Goal: Transaction & Acquisition: Purchase product/service

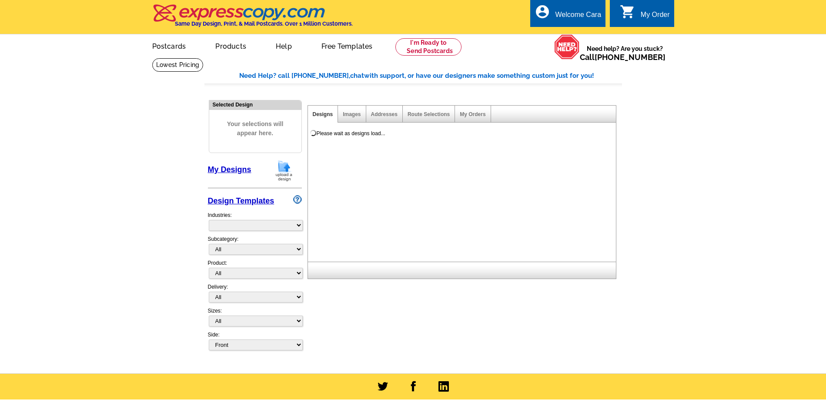
select select "785"
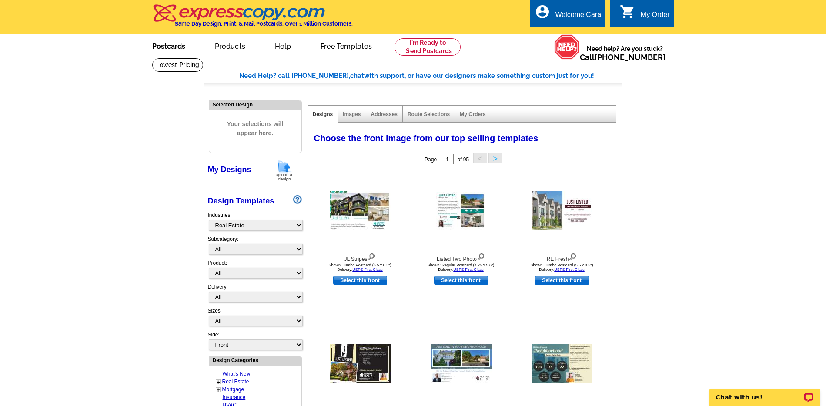
click at [167, 49] on link "Postcards" at bounding box center [168, 45] width 61 height 20
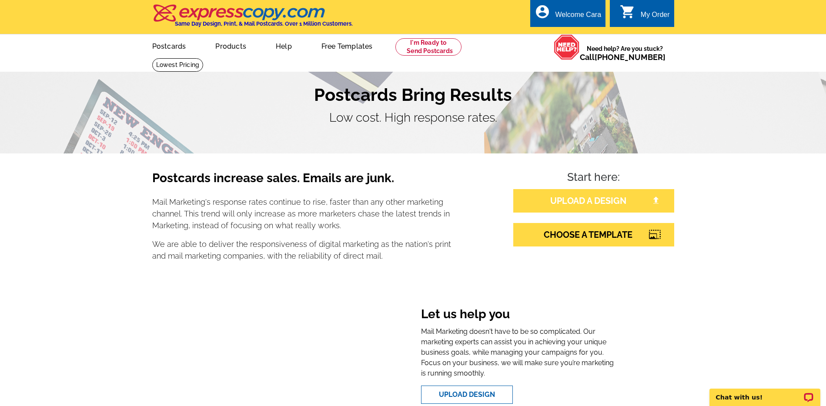
click at [613, 196] on link "UPLOAD A DESIGN" at bounding box center [593, 200] width 161 height 23
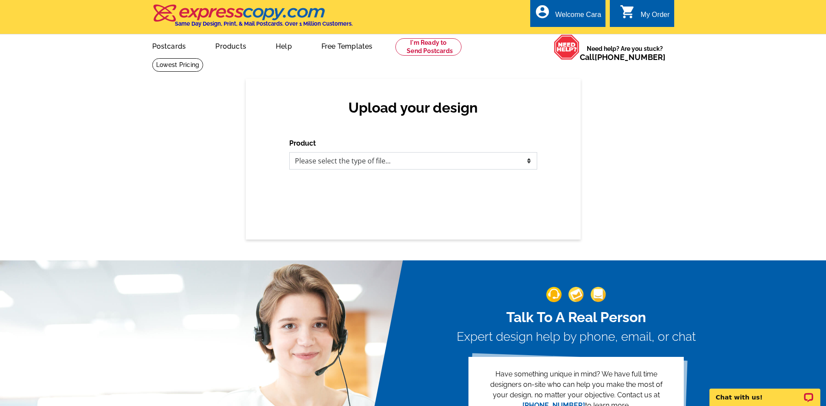
click at [470, 159] on select "Please select the type of file... Postcards Business Cards Letters and flyers G…" at bounding box center [413, 160] width 248 height 17
select select "1"
click at [289, 152] on select "Please select the type of file... Postcards Business Cards Letters and flyers G…" at bounding box center [413, 160] width 248 height 17
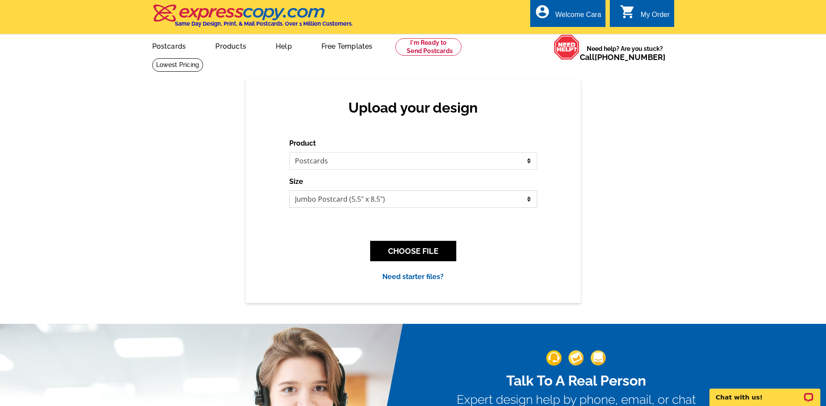
click at [448, 197] on select "Jumbo Postcard (5.5" x 8.5") Regular Postcard (4.25" x 5.6") Panoramic Postcard…" at bounding box center [413, 199] width 248 height 17
select select "1"
click at [289, 191] on select "Jumbo Postcard (5.5" x 8.5") Regular Postcard (4.25" x 5.6") Panoramic Postcard…" at bounding box center [413, 199] width 248 height 17
click at [422, 244] on button "CHOOSE FILE" at bounding box center [413, 251] width 86 height 20
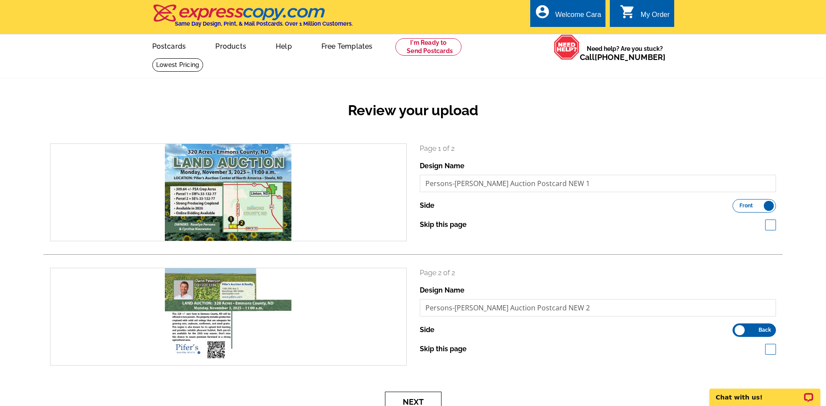
click at [412, 393] on button "Next" at bounding box center [413, 402] width 57 height 20
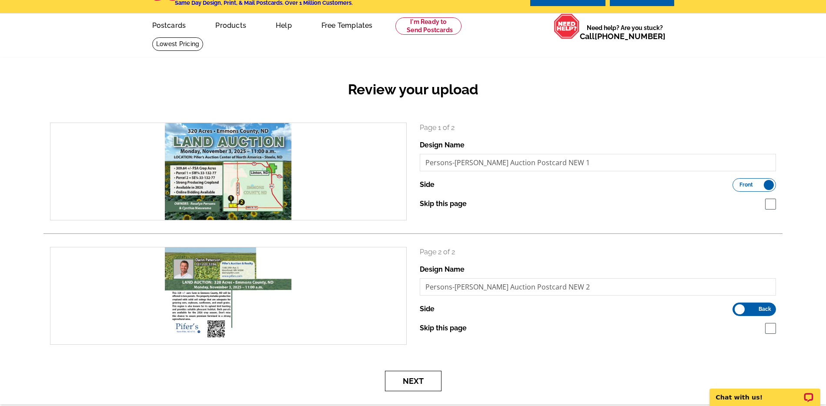
click at [437, 383] on button "Next" at bounding box center [413, 381] width 57 height 20
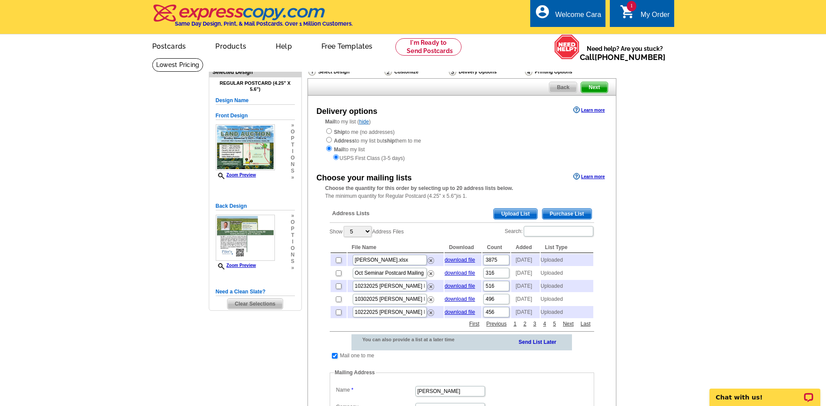
click at [518, 218] on span "Upload List" at bounding box center [515, 214] width 43 height 10
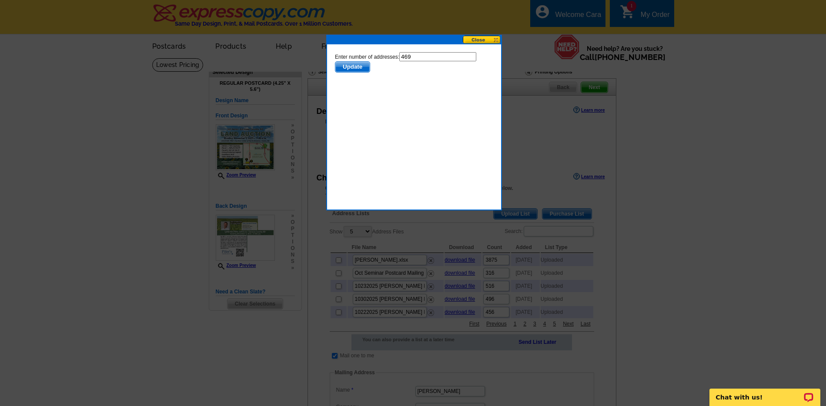
click at [430, 57] on input "469" at bounding box center [437, 56] width 77 height 9
type input "468"
click at [360, 66] on span "Update" at bounding box center [352, 67] width 34 height 10
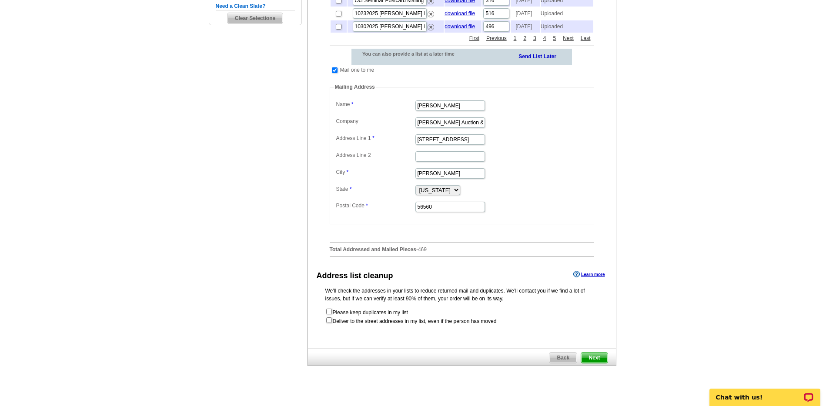
scroll to position [286, 0]
click at [596, 363] on span "Next" at bounding box center [594, 357] width 26 height 10
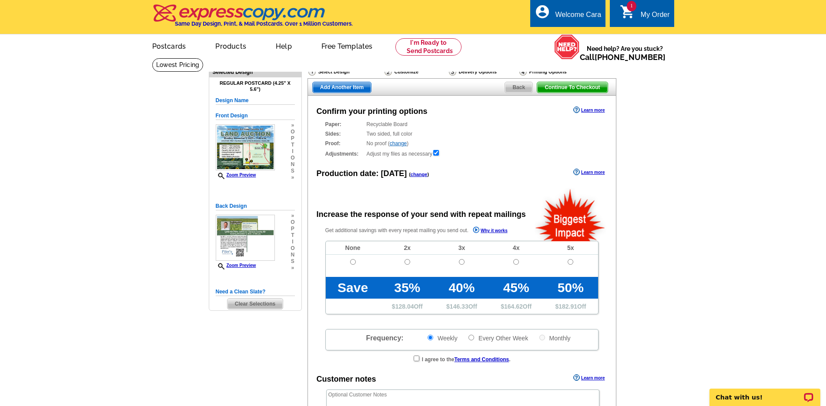
scroll to position [31, 0]
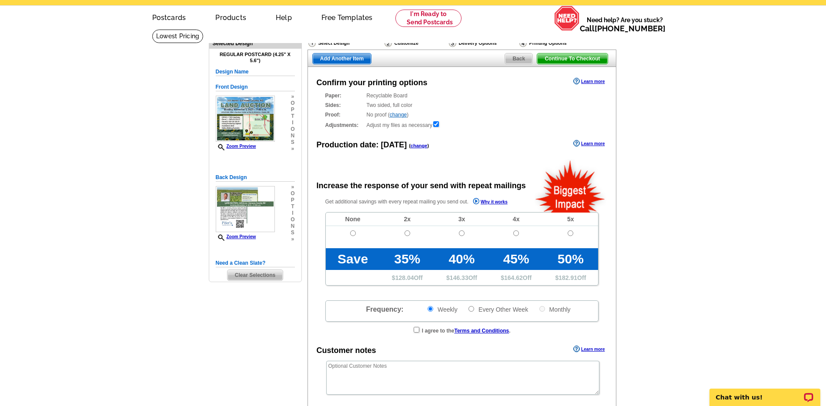
radio input "false"
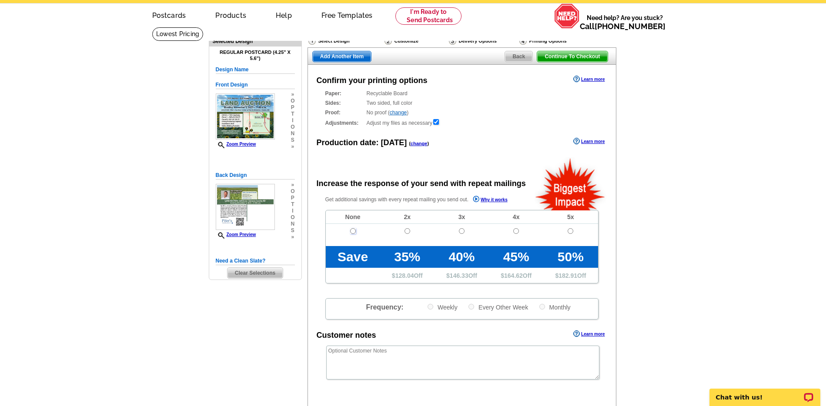
drag, startPoint x: 352, startPoint y: 230, endPoint x: 370, endPoint y: 243, distance: 22.4
click at [352, 230] on input "radio" at bounding box center [353, 231] width 6 height 6
radio input "true"
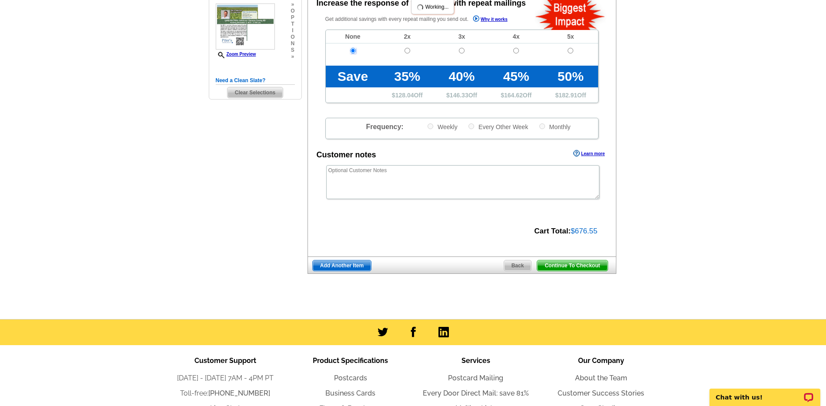
scroll to position [260, 0]
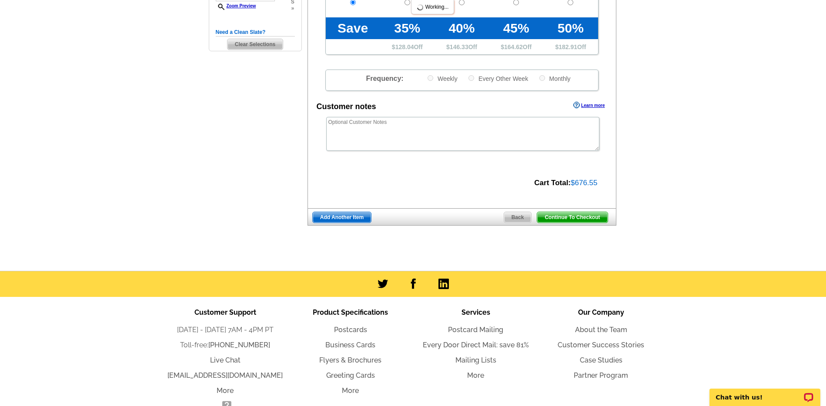
click at [579, 219] on span "Continue To Checkout" at bounding box center [572, 217] width 70 height 10
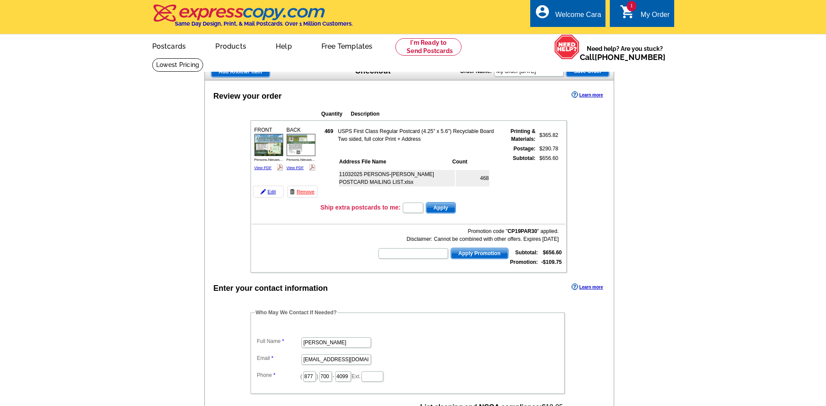
click at [262, 258] on td "Promotion code " CP19PAR30 " applied. Disclaimer: Cannot be combined with other…" at bounding box center [409, 246] width 314 height 43
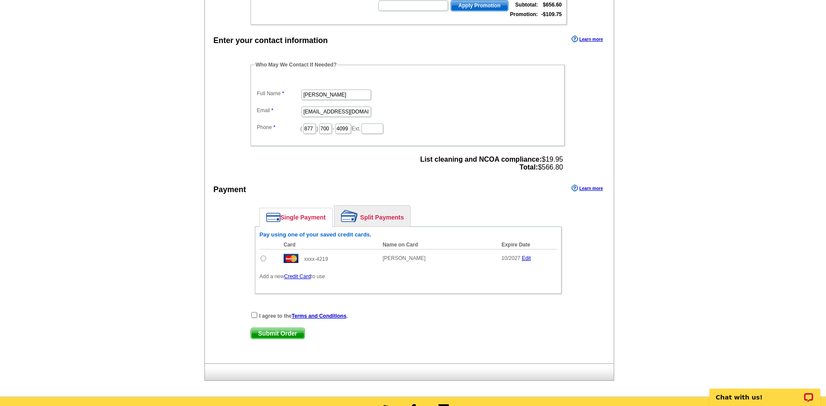
drag, startPoint x: 264, startPoint y: 259, endPoint x: 254, endPoint y: 315, distance: 56.9
click at [264, 259] on input "radio" at bounding box center [264, 259] width 6 height 6
radio input "true"
click at [254, 316] on input "checkbox" at bounding box center [254, 315] width 6 height 6
checkbox input "true"
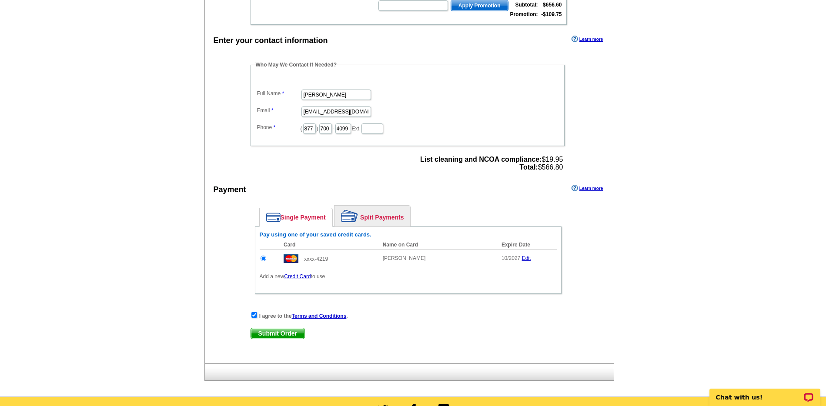
click at [268, 332] on span "Submit Order" at bounding box center [278, 333] width 54 height 10
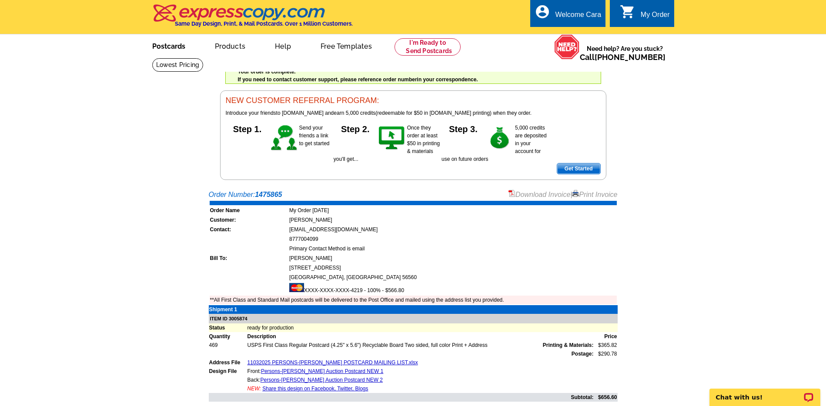
click at [172, 46] on link "Postcards" at bounding box center [168, 45] width 61 height 20
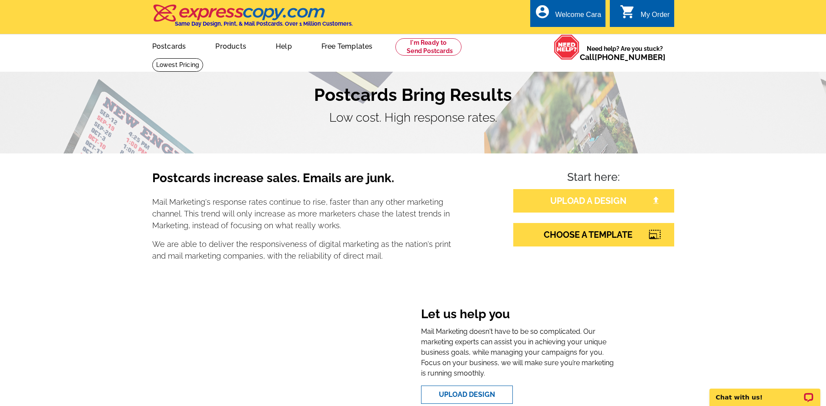
click at [573, 202] on link "UPLOAD A DESIGN" at bounding box center [593, 200] width 161 height 23
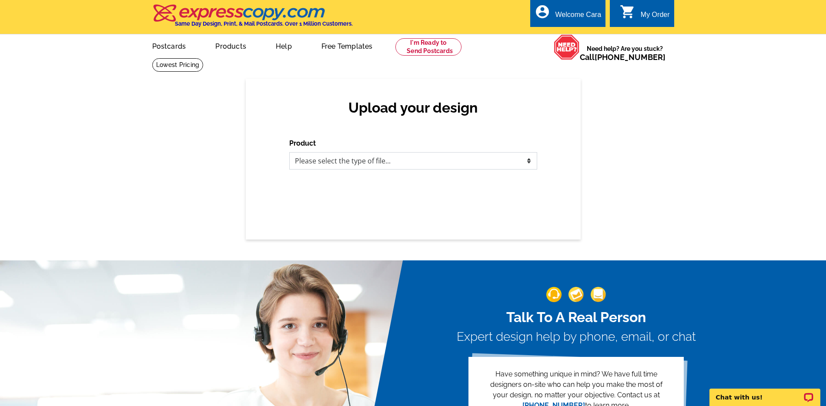
click at [398, 158] on select "Please select the type of file... Postcards Business Cards Letters and flyers G…" at bounding box center [413, 160] width 248 height 17
select select "1"
click at [289, 152] on select "Please select the type of file... Postcards Business Cards Letters and flyers G…" at bounding box center [413, 160] width 248 height 17
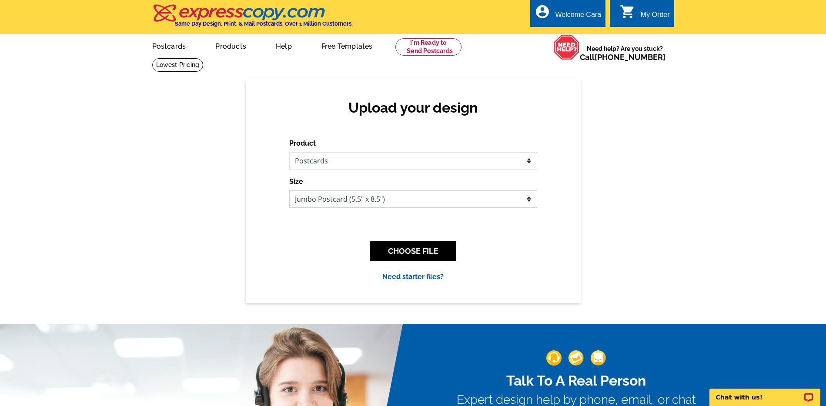
click at [422, 193] on select "Jumbo Postcard (5.5" x 8.5") Regular Postcard (4.25" x 5.6") Panoramic Postcard…" at bounding box center [413, 199] width 248 height 17
select select "1"
click at [289, 191] on select "Jumbo Postcard (5.5" x 8.5") Regular Postcard (4.25" x 5.6") Panoramic Postcard…" at bounding box center [413, 199] width 248 height 17
click at [405, 243] on button "CHOOSE FILE" at bounding box center [413, 251] width 86 height 20
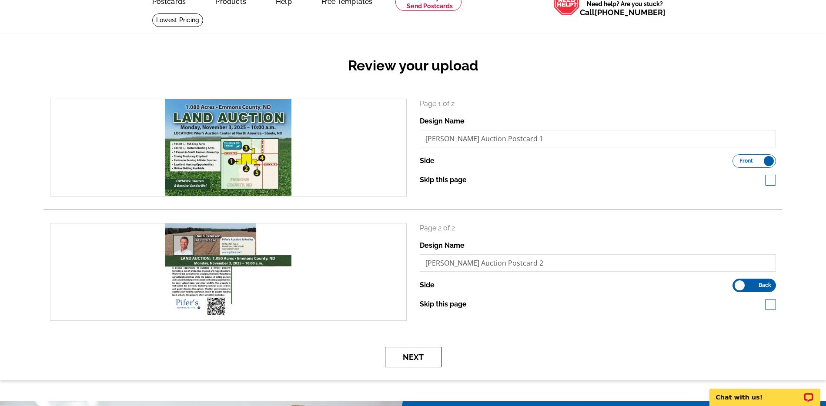
click at [426, 360] on button "Next" at bounding box center [413, 357] width 57 height 20
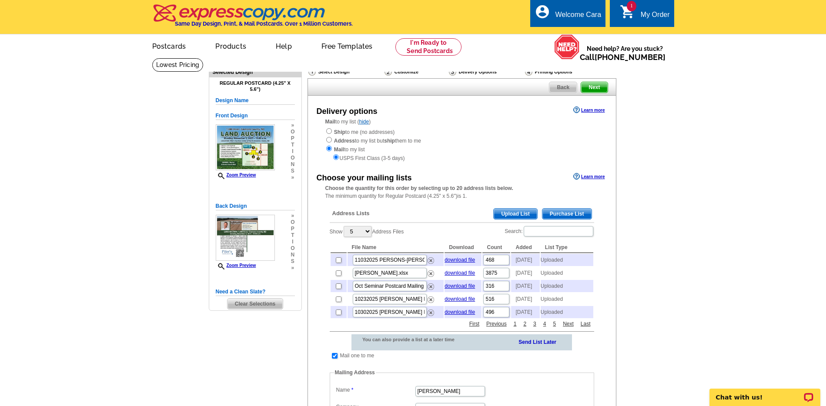
click at [523, 215] on span "Upload List" at bounding box center [515, 214] width 43 height 10
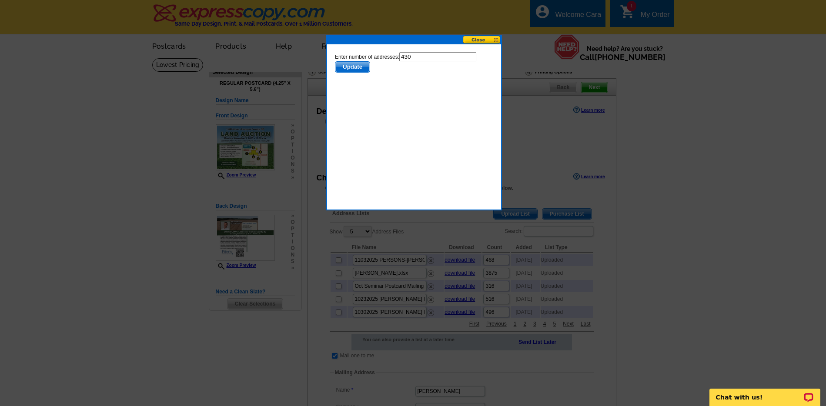
click at [420, 56] on input "430" at bounding box center [437, 56] width 77 height 9
type input "429"
click at [350, 61] on button "Update" at bounding box center [352, 66] width 35 height 11
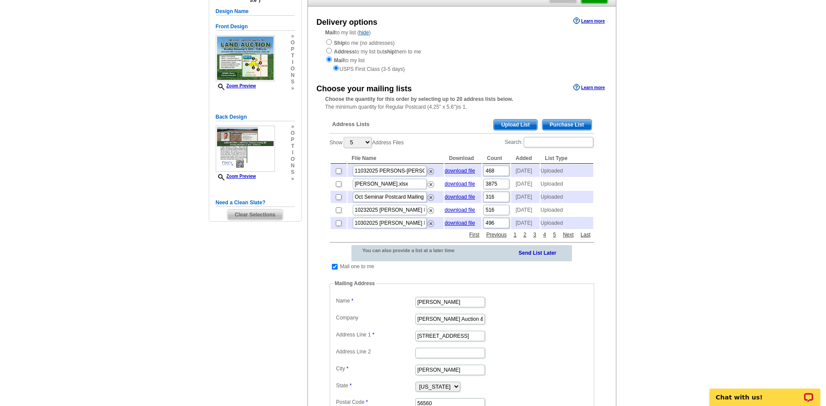
scroll to position [122, 0]
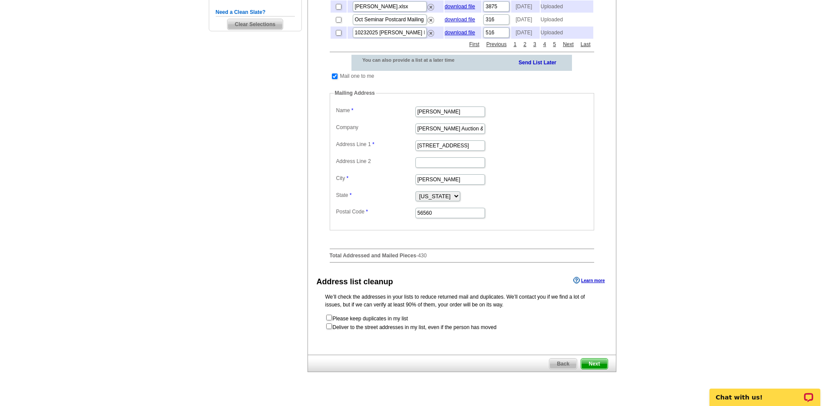
scroll to position [303, 0]
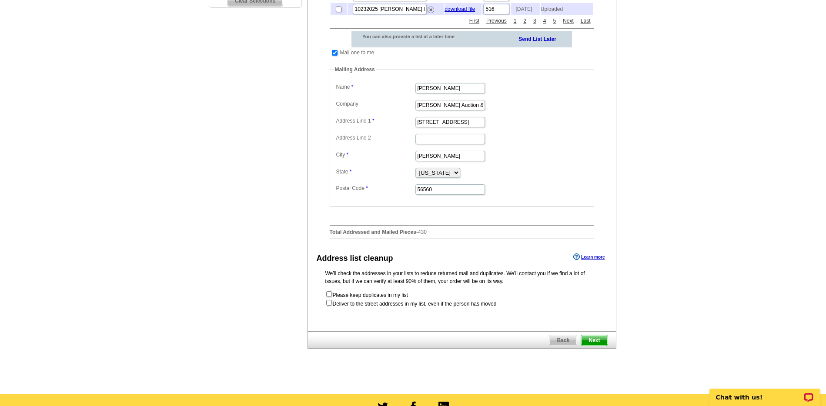
click at [597, 346] on span "Next" at bounding box center [594, 340] width 26 height 10
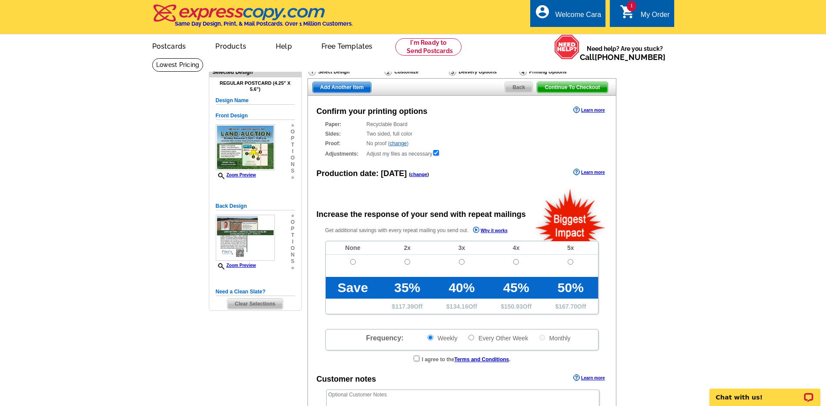
radio input "false"
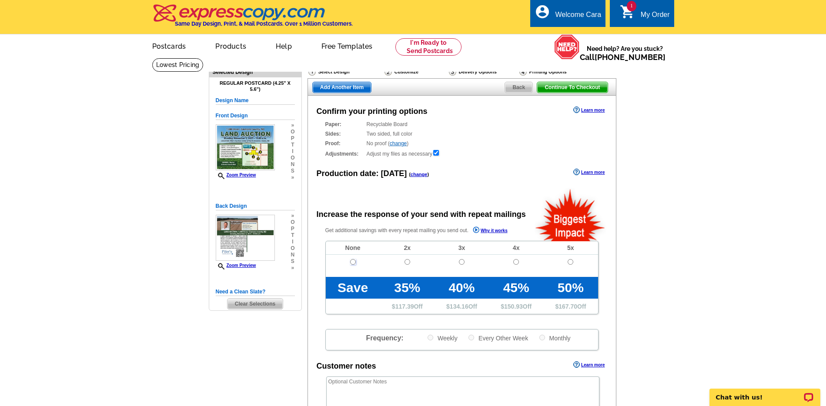
click at [351, 261] on input "radio" at bounding box center [353, 262] width 6 height 6
radio input "true"
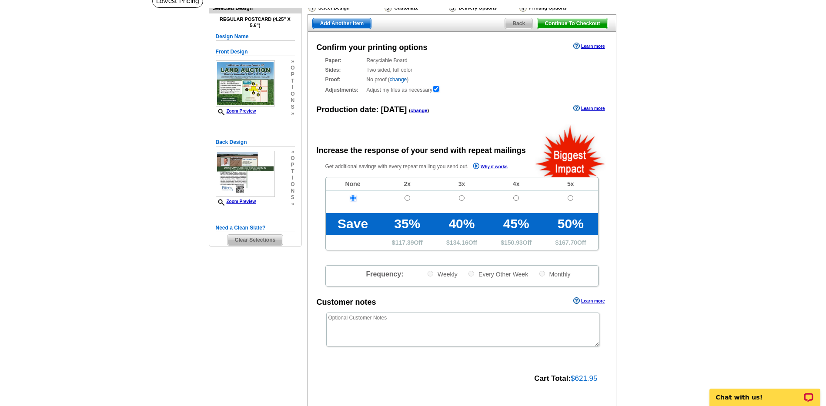
scroll to position [133, 0]
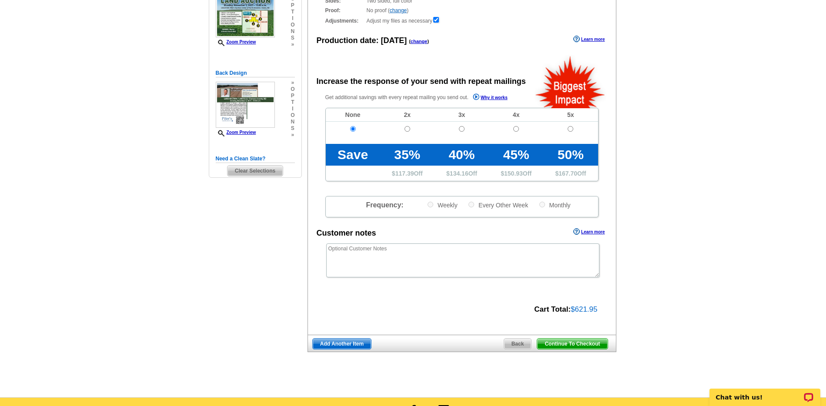
click at [590, 347] on span "Continue To Checkout" at bounding box center [572, 344] width 70 height 10
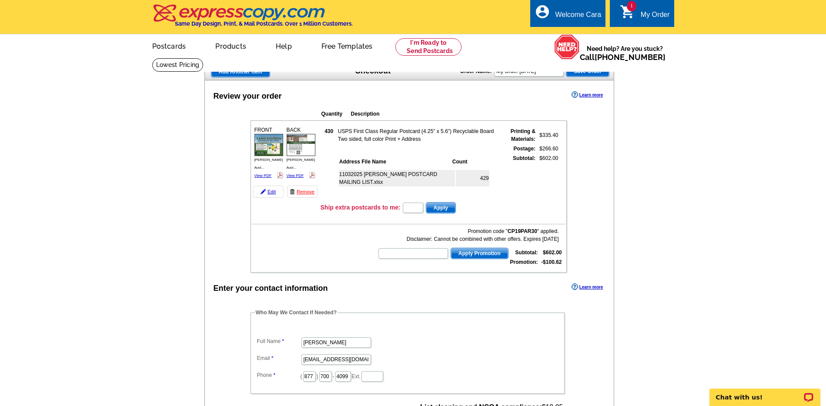
scroll to position [159, 0]
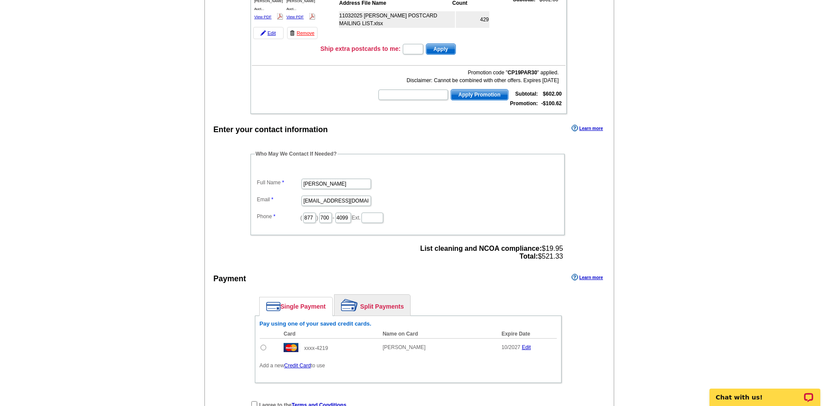
click at [263, 349] on input "radio" at bounding box center [264, 348] width 6 height 6
radio input "true"
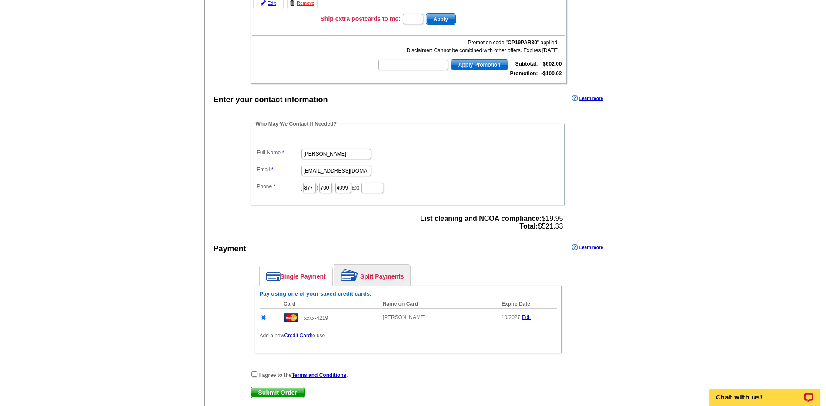
scroll to position [228, 0]
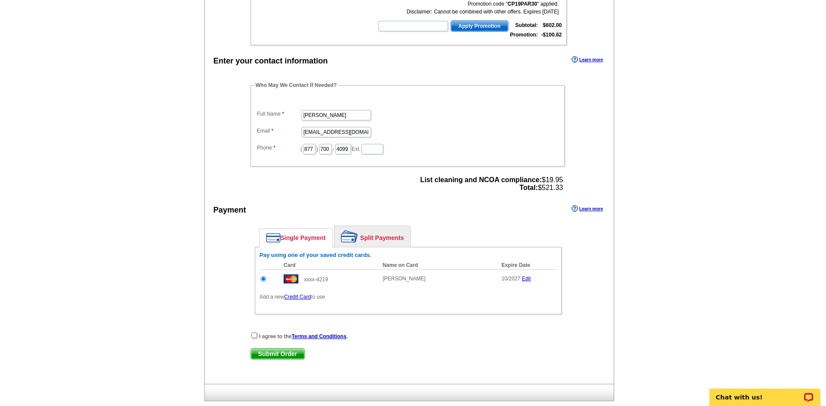
click at [254, 335] on input "checkbox" at bounding box center [254, 336] width 6 height 6
checkbox input "true"
click at [274, 353] on span "Submit Order" at bounding box center [278, 354] width 54 height 10
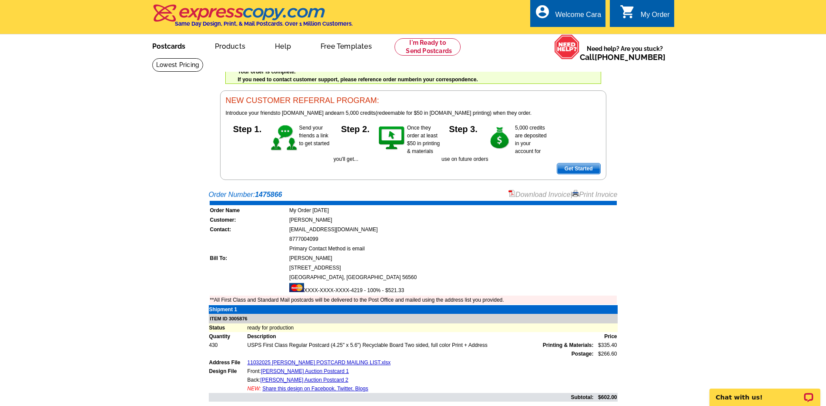
click at [173, 46] on link "Postcards" at bounding box center [168, 45] width 61 height 20
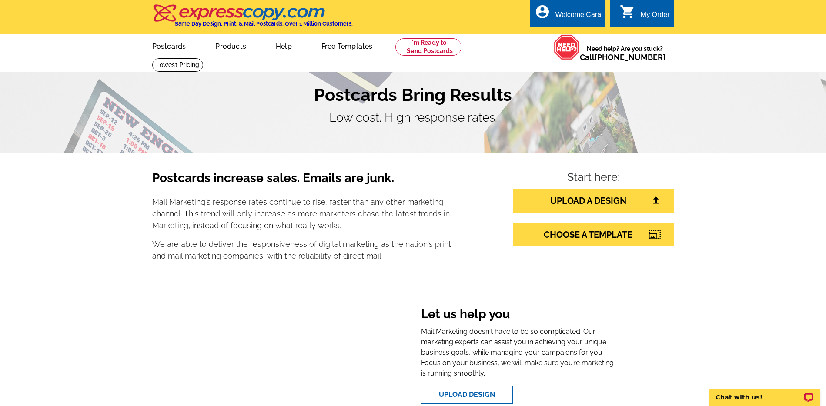
click at [611, 185] on h4 "Start here:" at bounding box center [593, 178] width 161 height 15
click at [619, 205] on link "UPLOAD A DESIGN" at bounding box center [593, 200] width 161 height 23
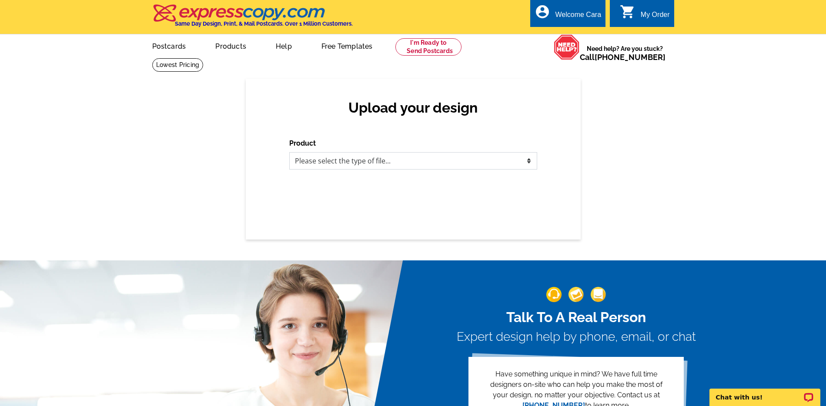
click at [446, 156] on select "Please select the type of file... Postcards Business Cards Letters and flyers G…" at bounding box center [413, 160] width 248 height 17
select select "1"
click at [289, 152] on select "Please select the type of file... Postcards Business Cards Letters and flyers G…" at bounding box center [413, 160] width 248 height 17
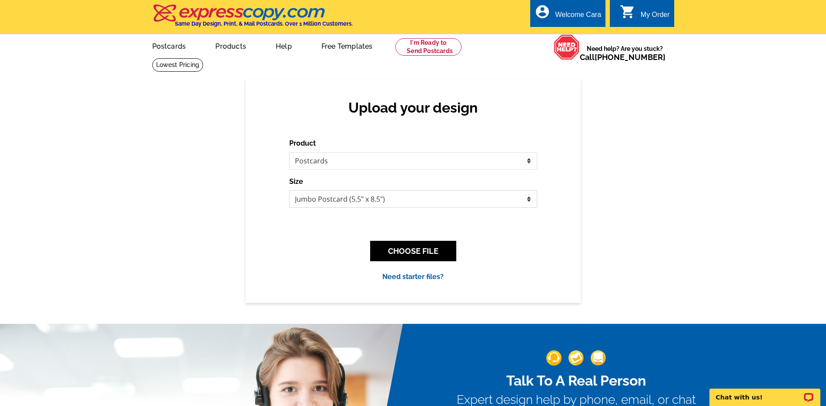
click at [445, 203] on select "Jumbo Postcard (5.5" x 8.5") Regular Postcard (4.25" x 5.6") Panoramic Postcard…" at bounding box center [413, 199] width 248 height 17
select select "1"
click at [289, 191] on select "Jumbo Postcard (5.5" x 8.5") Regular Postcard (4.25" x 5.6") Panoramic Postcard…" at bounding box center [413, 199] width 248 height 17
click at [426, 235] on div "CHOOSE FILE" at bounding box center [413, 251] width 248 height 34
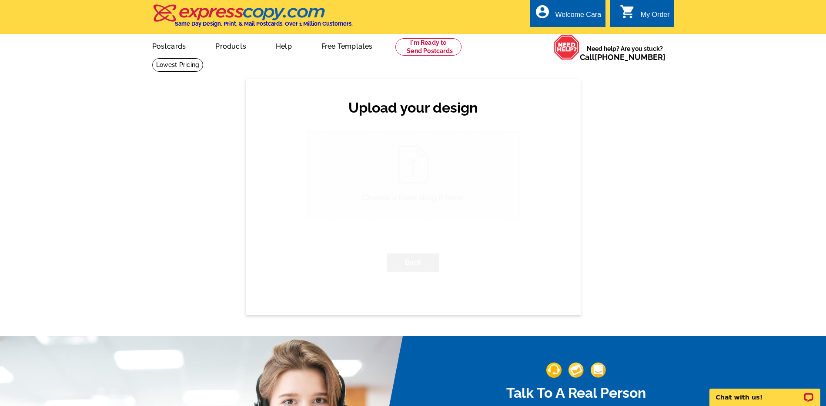
click at [430, 250] on div "Back" at bounding box center [413, 263] width 213 height 32
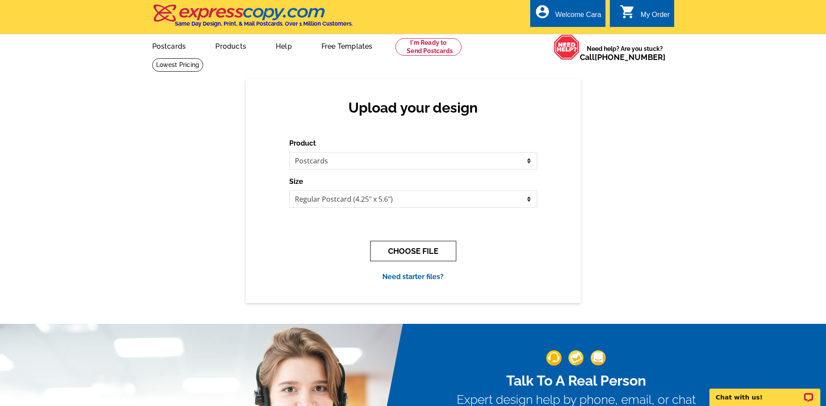
click at [432, 249] on button "CHOOSE FILE" at bounding box center [413, 251] width 86 height 20
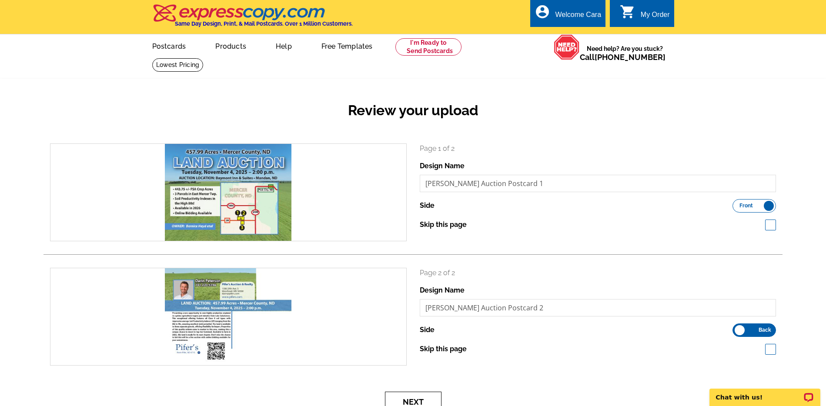
click at [428, 398] on button "Next" at bounding box center [413, 402] width 57 height 20
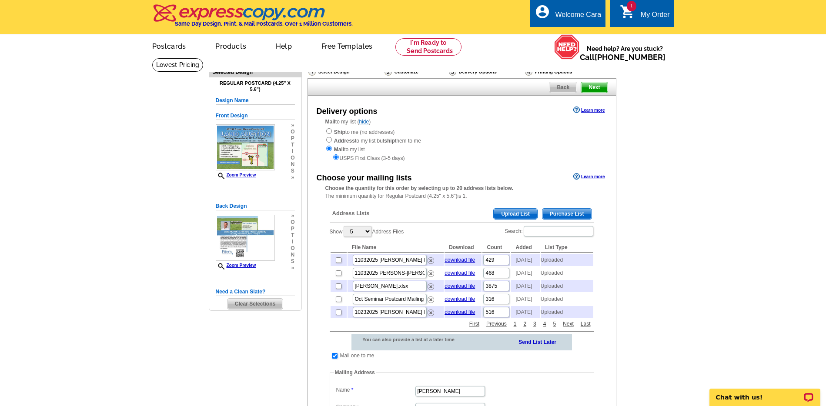
click at [525, 213] on span "Upload List" at bounding box center [515, 214] width 43 height 10
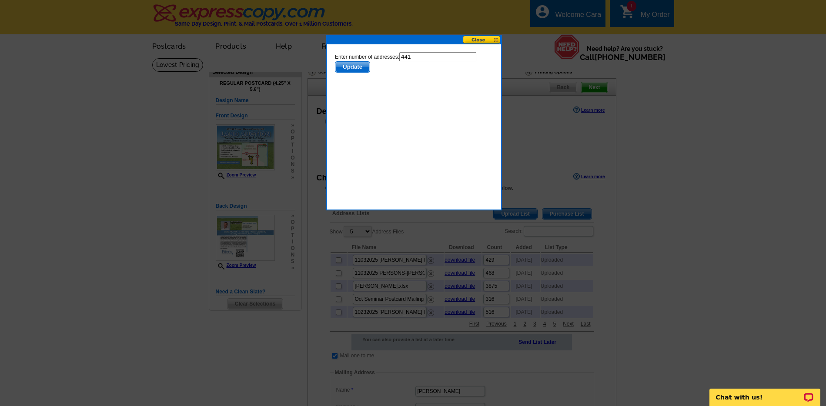
click at [438, 58] on input "441" at bounding box center [437, 56] width 77 height 9
type input "440"
click at [365, 68] on span "Update" at bounding box center [352, 67] width 34 height 10
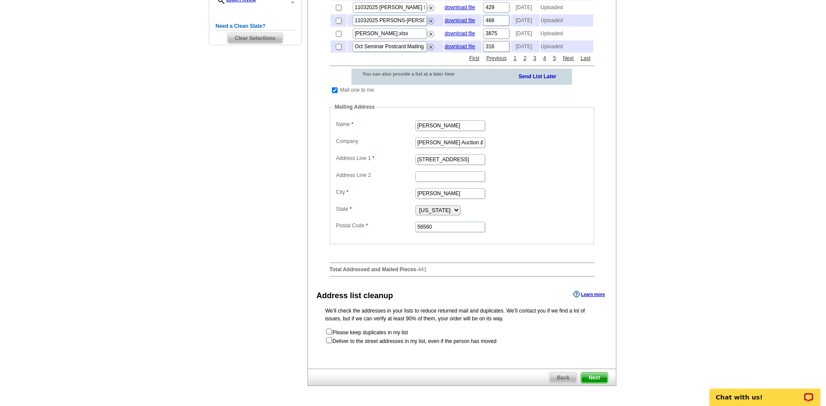
scroll to position [267, 0]
click at [602, 382] on span "Next" at bounding box center [594, 376] width 26 height 10
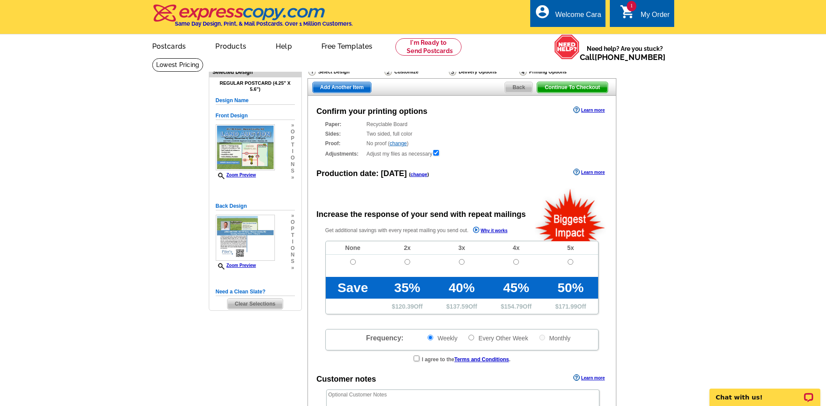
radio input "false"
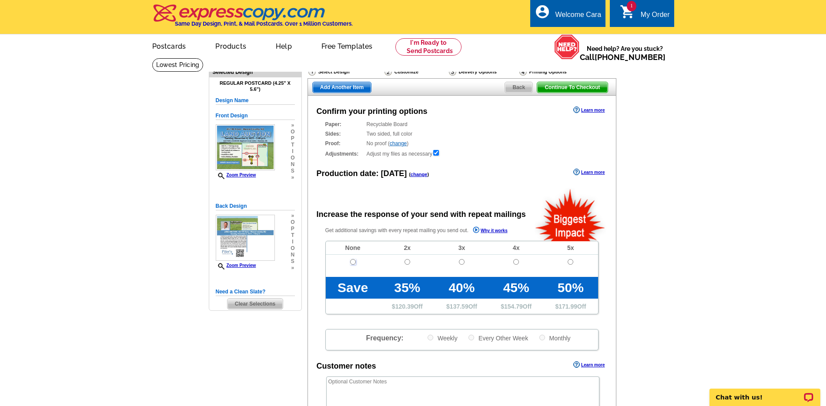
click at [352, 262] on input "radio" at bounding box center [353, 262] width 6 height 6
radio input "true"
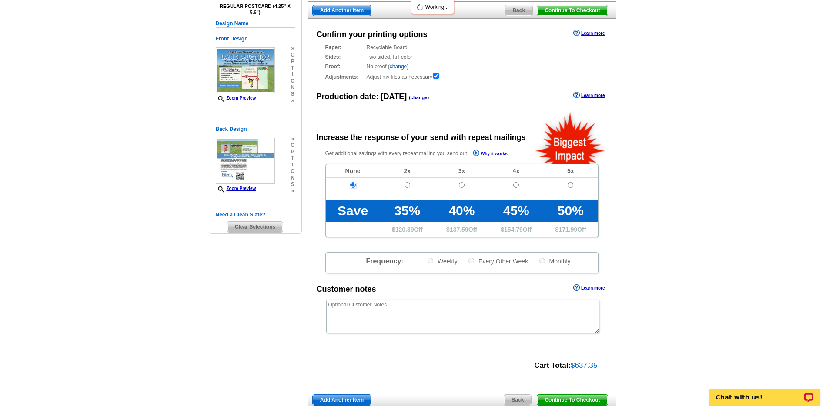
scroll to position [137, 0]
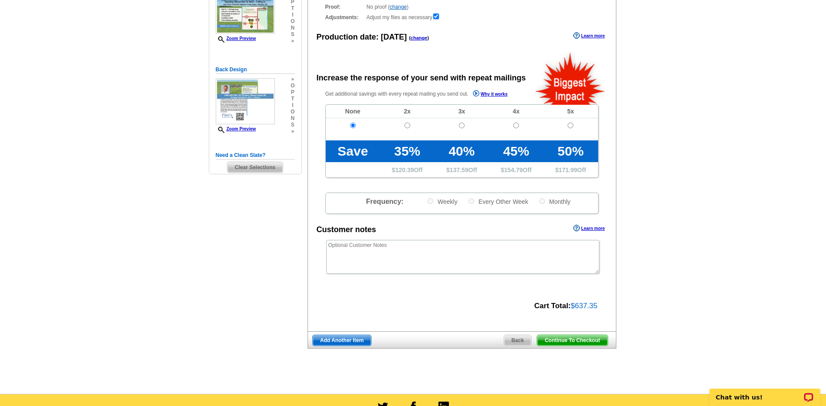
click at [587, 342] on span "Continue To Checkout" at bounding box center [572, 340] width 70 height 10
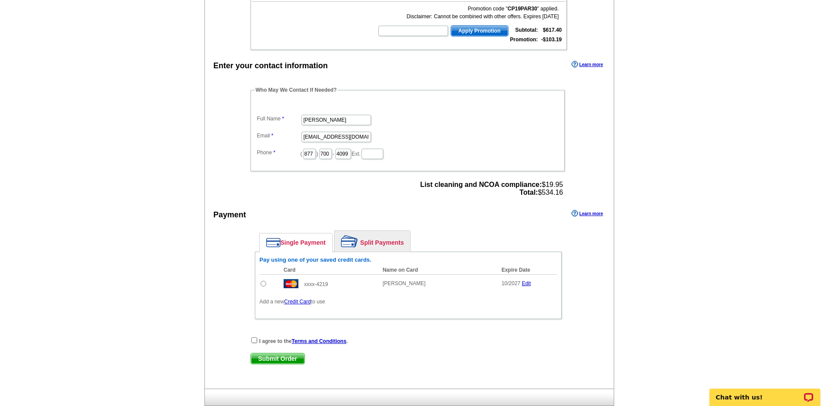
click at [263, 284] on input "radio" at bounding box center [264, 284] width 6 height 6
radio input "true"
click at [256, 340] on input "checkbox" at bounding box center [254, 341] width 6 height 6
checkbox input "true"
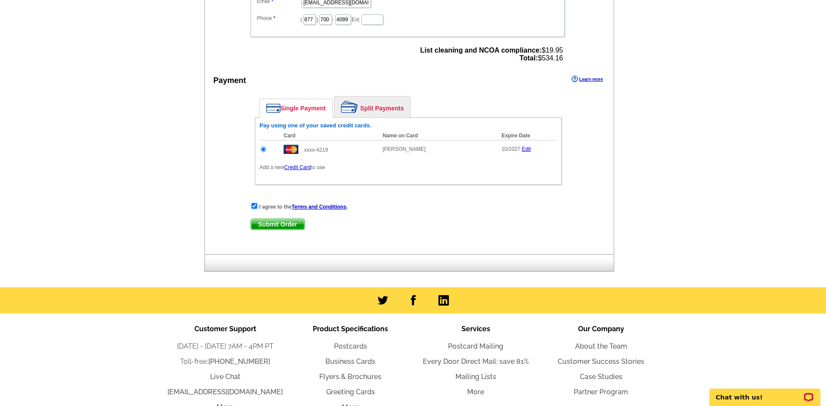
scroll to position [424, 0]
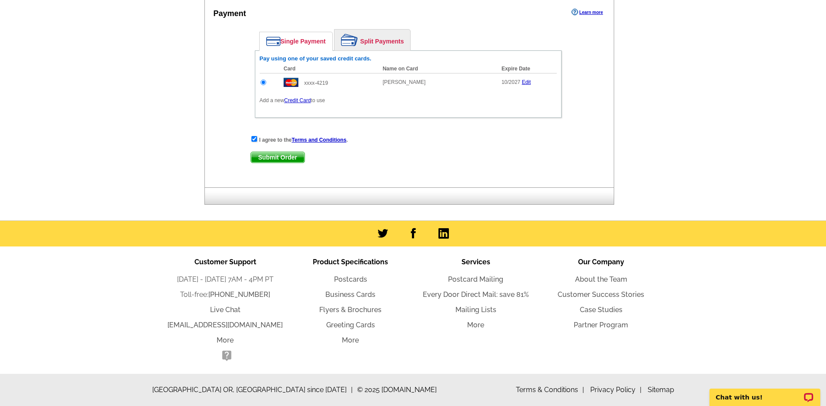
click at [274, 157] on span "Submit Order" at bounding box center [278, 157] width 54 height 10
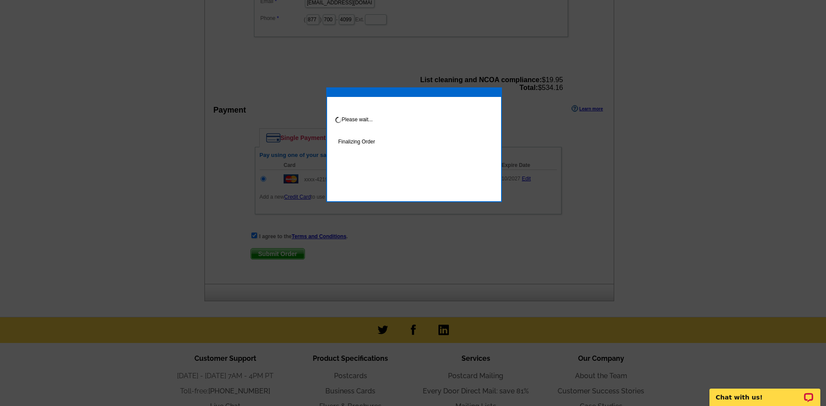
scroll to position [368, 0]
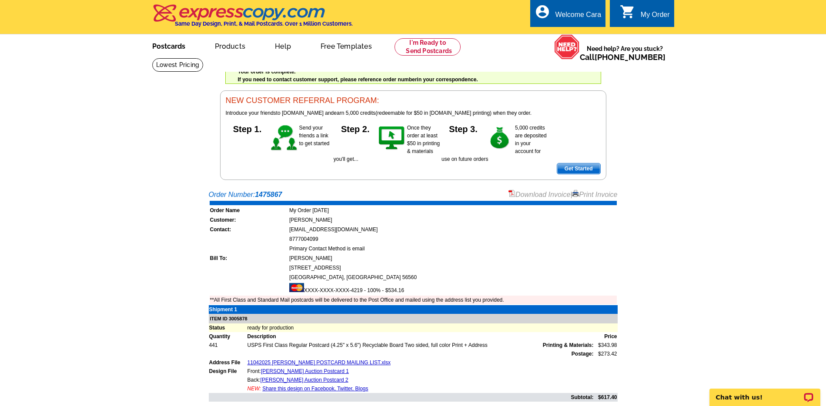
click at [176, 48] on link "Postcards" at bounding box center [168, 45] width 61 height 20
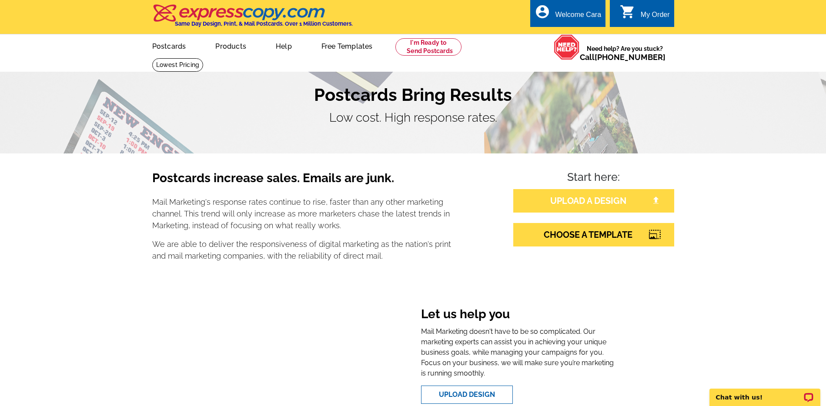
click at [619, 198] on link "UPLOAD A DESIGN" at bounding box center [593, 200] width 161 height 23
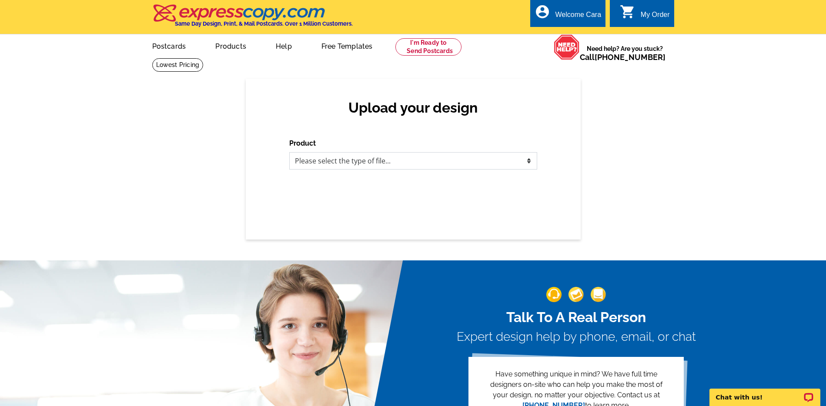
click at [498, 159] on select "Please select the type of file... Postcards Business Cards Letters and flyers G…" at bounding box center [413, 160] width 248 height 17
select select "1"
click at [289, 152] on select "Please select the type of file... Postcards Business Cards Letters and flyers G…" at bounding box center [413, 160] width 248 height 17
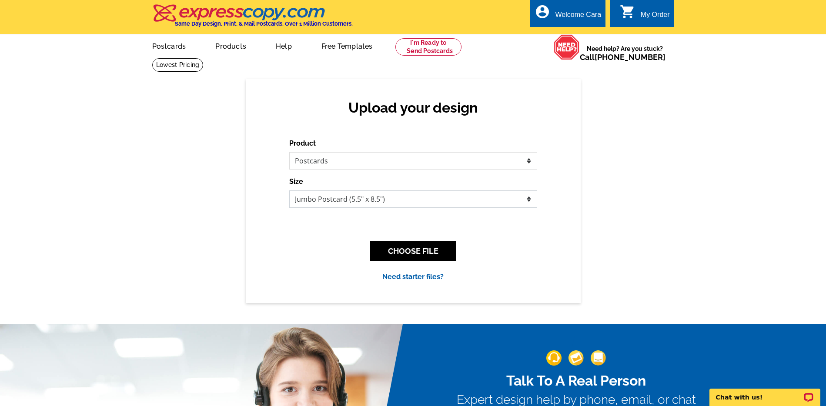
click at [451, 199] on select "Jumbo Postcard (5.5" x 8.5") Regular Postcard (4.25" x 5.6") Panoramic Postcard…" at bounding box center [413, 199] width 248 height 17
select select "1"
click at [289, 191] on select "Jumbo Postcard (5.5" x 8.5") Regular Postcard (4.25" x 5.6") Panoramic Postcard…" at bounding box center [413, 199] width 248 height 17
click at [433, 253] on button "CHOOSE FILE" at bounding box center [413, 251] width 86 height 20
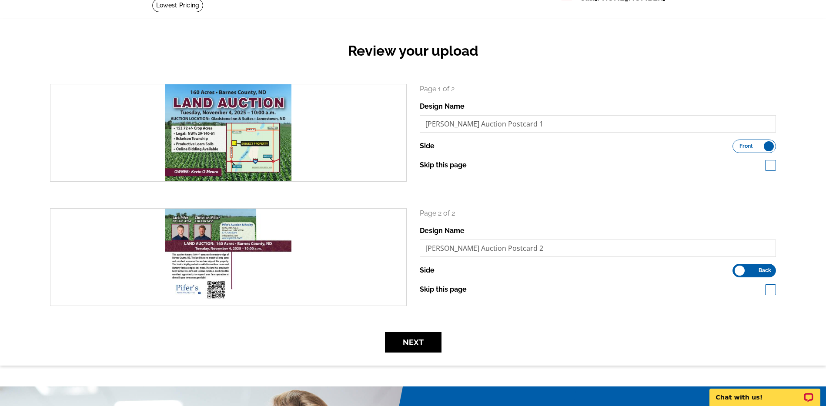
scroll to position [64, 0]
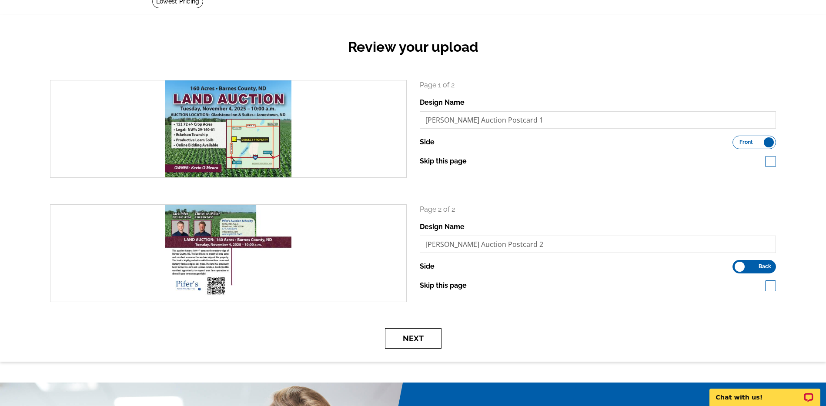
click at [433, 339] on button "Next" at bounding box center [413, 338] width 57 height 20
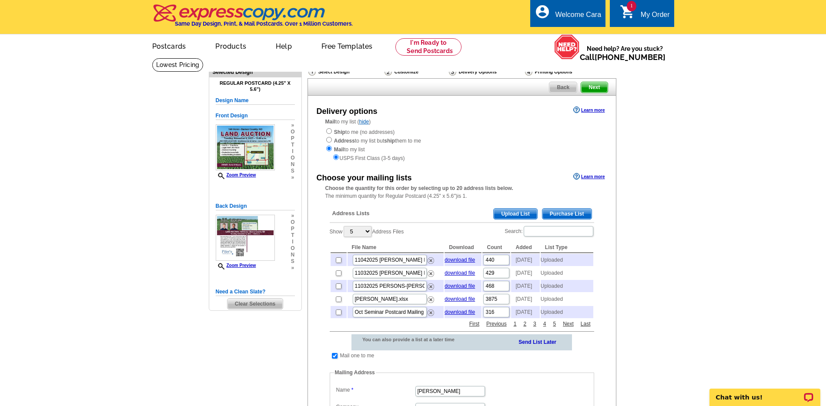
click at [532, 211] on span "Upload List" at bounding box center [515, 214] width 43 height 10
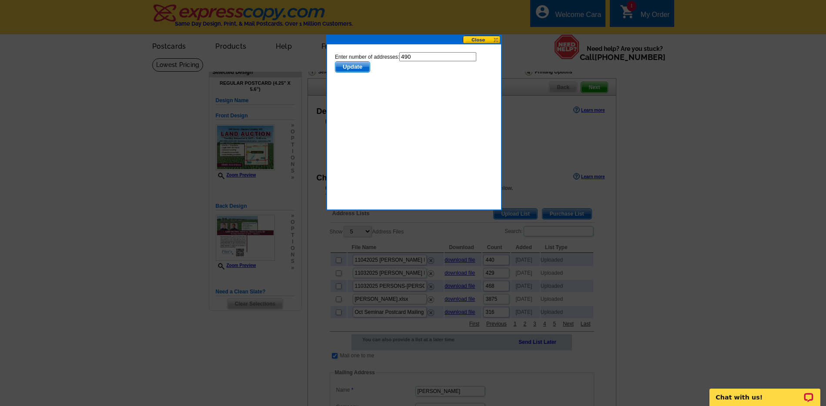
click at [422, 56] on input "490" at bounding box center [437, 56] width 77 height 9
type input "489"
click at [355, 65] on span "Update" at bounding box center [352, 67] width 34 height 10
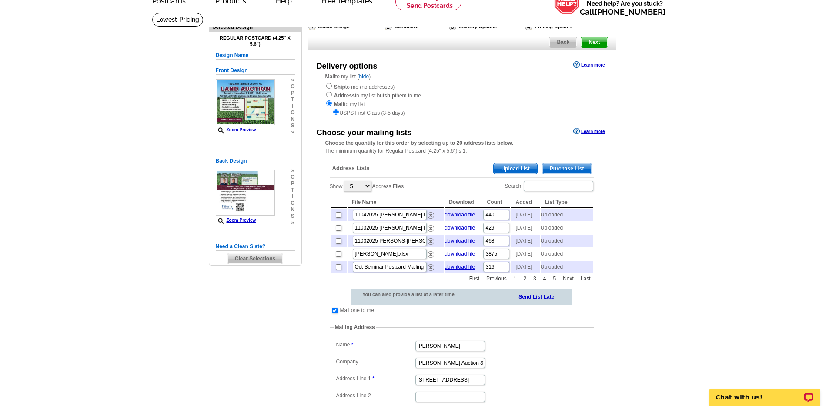
scroll to position [46, 0]
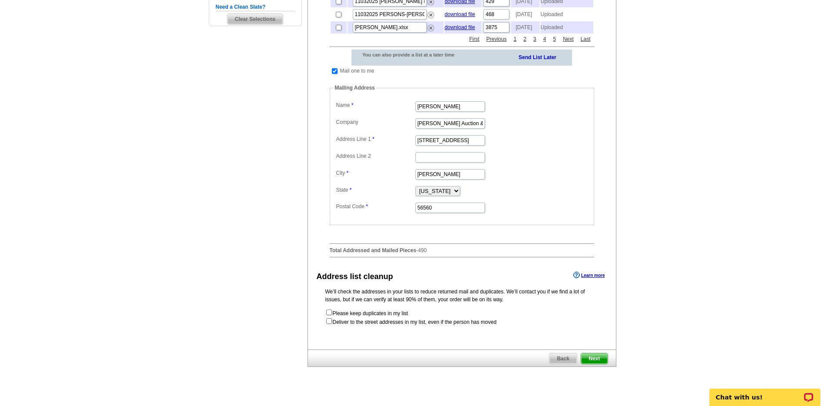
click at [596, 364] on span "Next" at bounding box center [594, 359] width 26 height 10
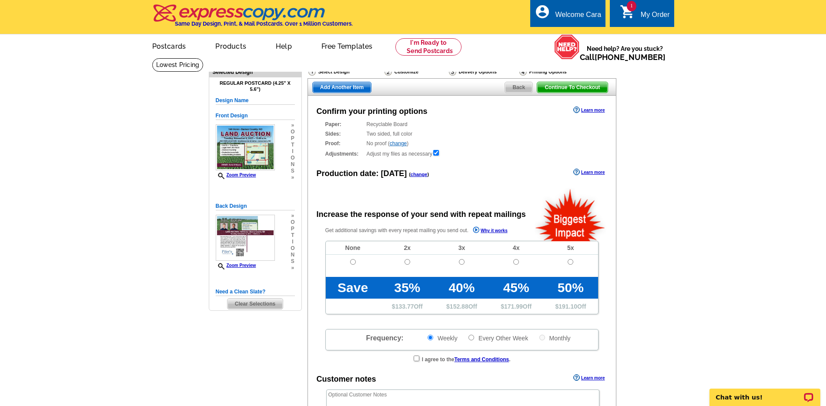
radio input "false"
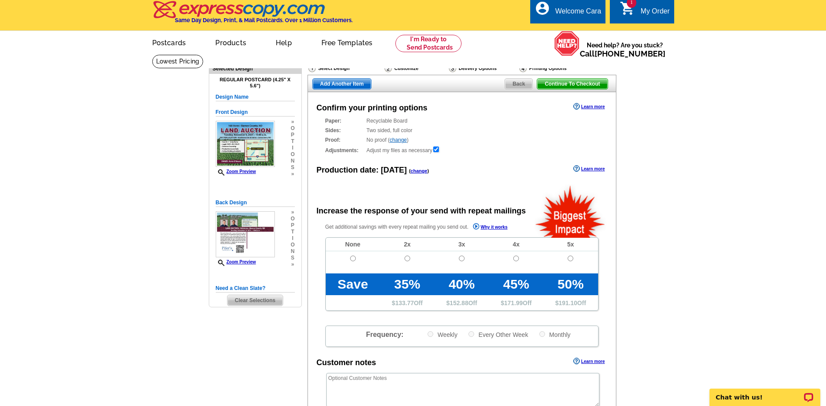
scroll to position [9, 0]
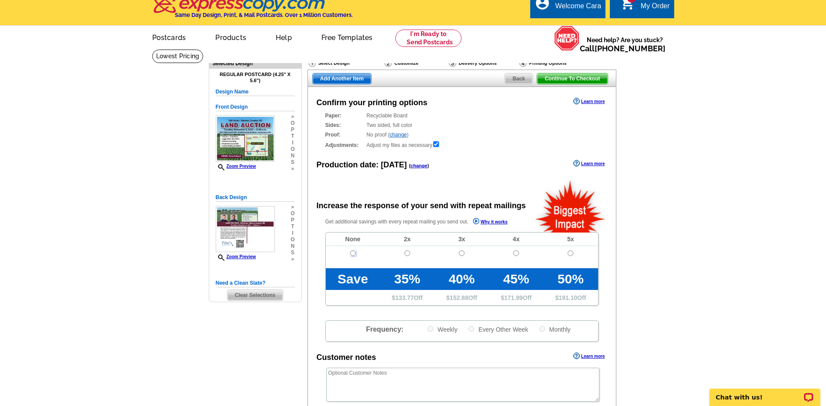
click at [353, 252] on input "radio" at bounding box center [353, 254] width 6 height 6
radio input "true"
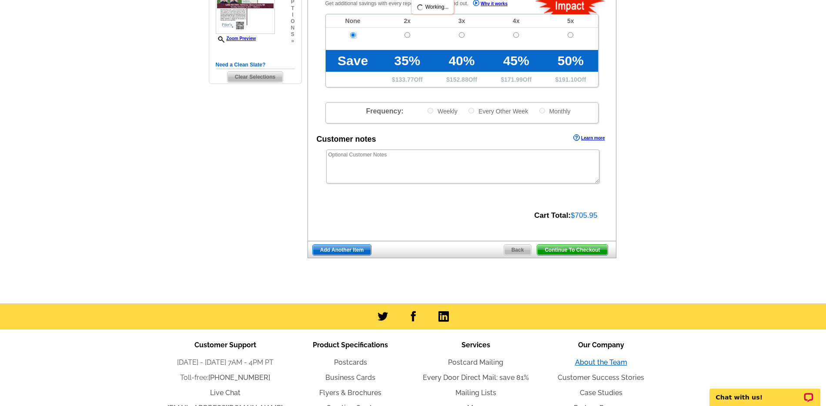
scroll to position [275, 0]
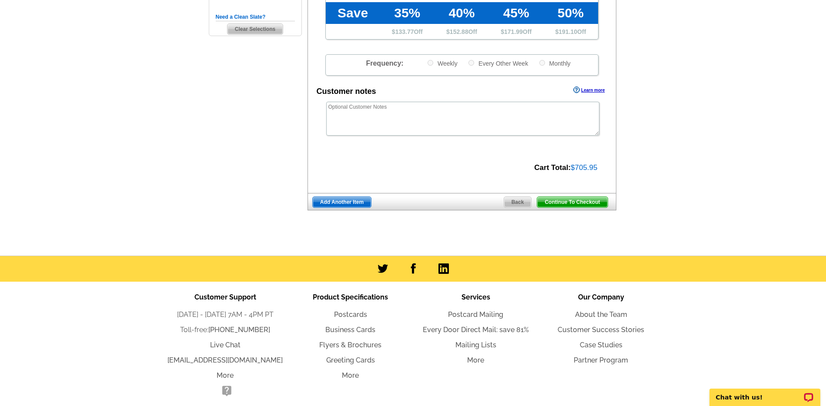
click at [596, 200] on span "Continue To Checkout" at bounding box center [572, 202] width 70 height 10
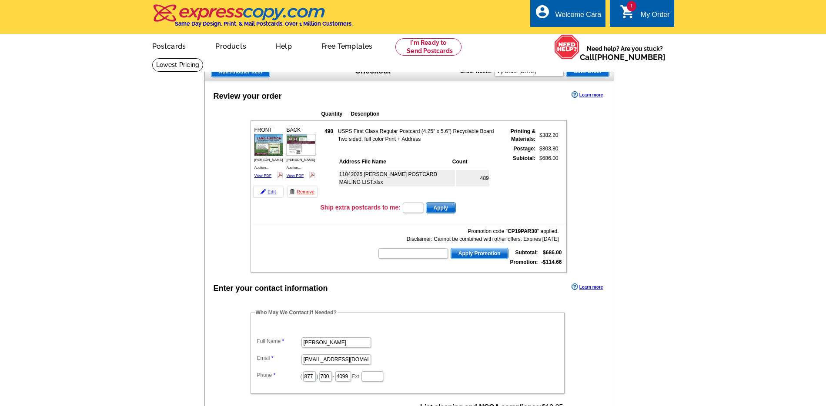
click at [263, 314] on legend "Who May We Contact If Needed?" at bounding box center [296, 313] width 83 height 8
click at [264, 313] on legend "Who May We Contact If Needed?" at bounding box center [296, 313] width 83 height 8
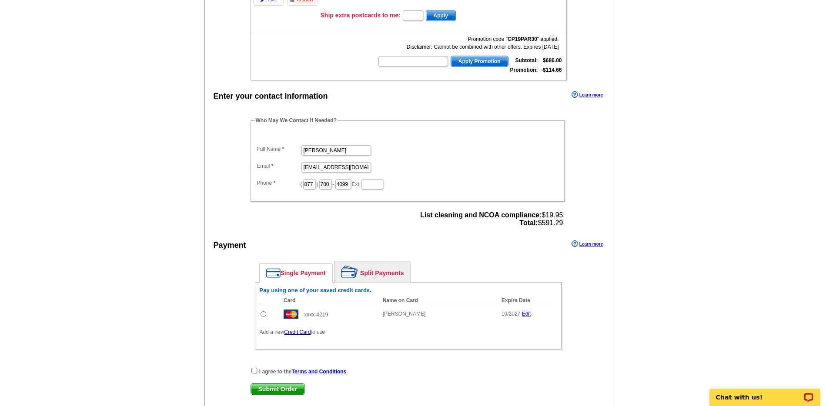
click at [262, 315] on input "radio" at bounding box center [264, 314] width 6 height 6
radio input "true"
click at [254, 372] on input "checkbox" at bounding box center [254, 371] width 6 height 6
checkbox input "true"
click at [280, 391] on span "Submit Order" at bounding box center [278, 389] width 54 height 10
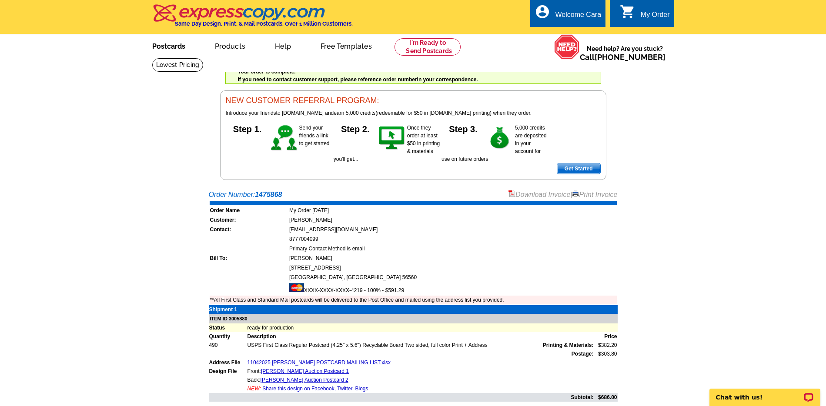
drag, startPoint x: 175, startPoint y: 44, endPoint x: 323, endPoint y: 25, distance: 149.6
click at [175, 44] on link "Postcards" at bounding box center [168, 45] width 61 height 20
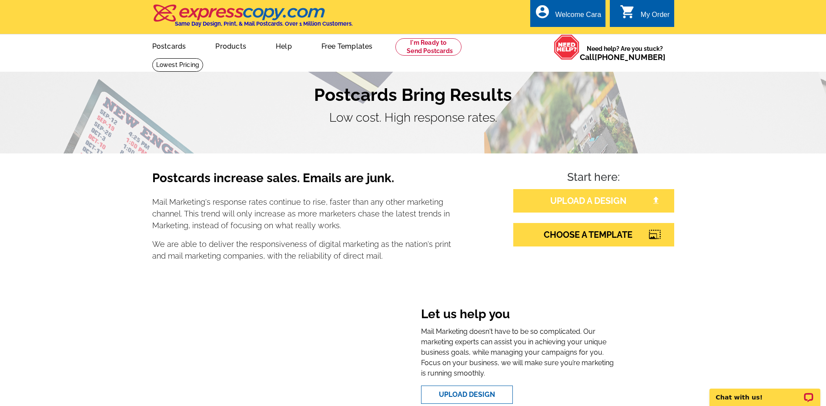
click at [638, 207] on link "UPLOAD A DESIGN" at bounding box center [593, 200] width 161 height 23
